Goal: Find specific page/section: Find specific page/section

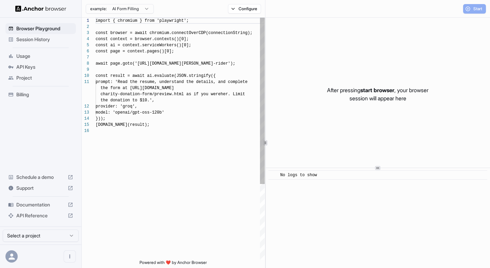
scroll to position [61, 0]
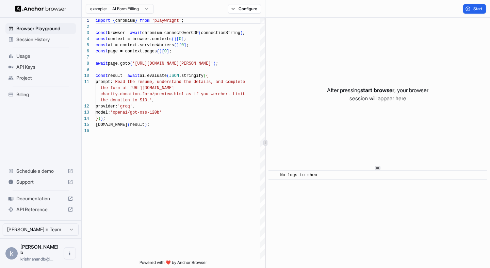
click at [24, 35] on div "Session History" at bounding box center [40, 39] width 70 height 11
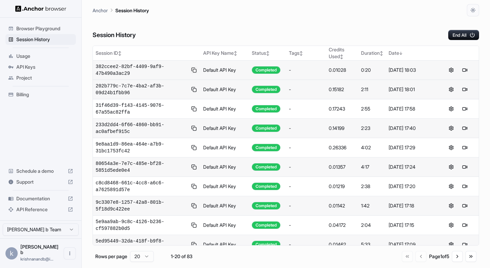
click at [194, 70] on button at bounding box center [193, 70] width 7 height 8
click at [152, 69] on span "382ccee2-82bf-4409-9af9-47b490a3ac29" at bounding box center [142, 70] width 92 height 14
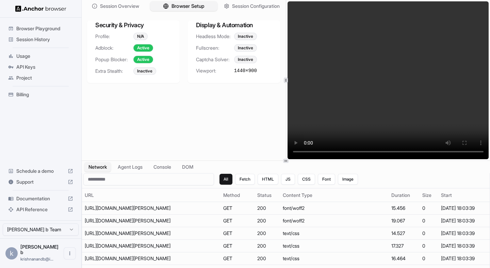
click at [183, 9] on span "Browser Setup" at bounding box center [188, 6] width 33 height 7
click at [246, 1] on button "Session Configuration" at bounding box center [251, 6] width 67 height 10
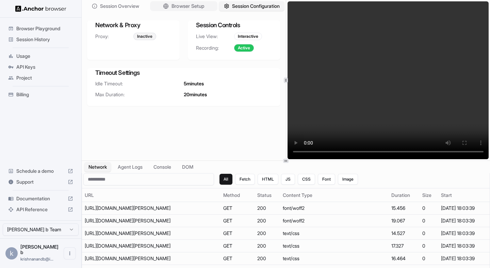
click at [175, 3] on span "Browser Setup" at bounding box center [188, 6] width 33 height 7
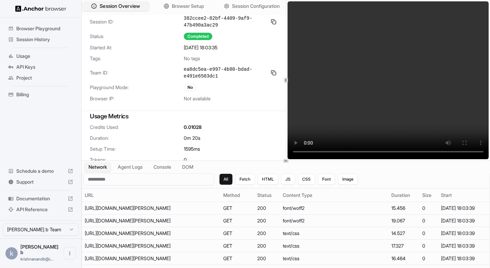
click at [104, 9] on span "Session Overview" at bounding box center [120, 6] width 40 height 7
click at [18, 43] on span "Session History" at bounding box center [44, 39] width 57 height 7
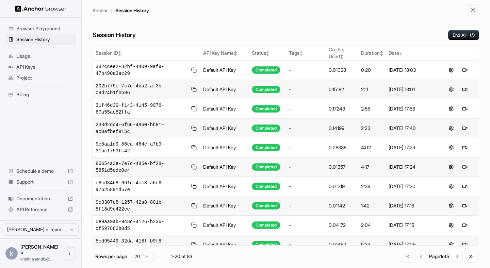
click at [196, 91] on button at bounding box center [193, 89] width 7 height 8
click at [142, 88] on span "202b779c-7c7e-4ba2-af3b-09d24b1fbb96" at bounding box center [142, 90] width 92 height 14
